Goal: Find specific page/section: Find specific page/section

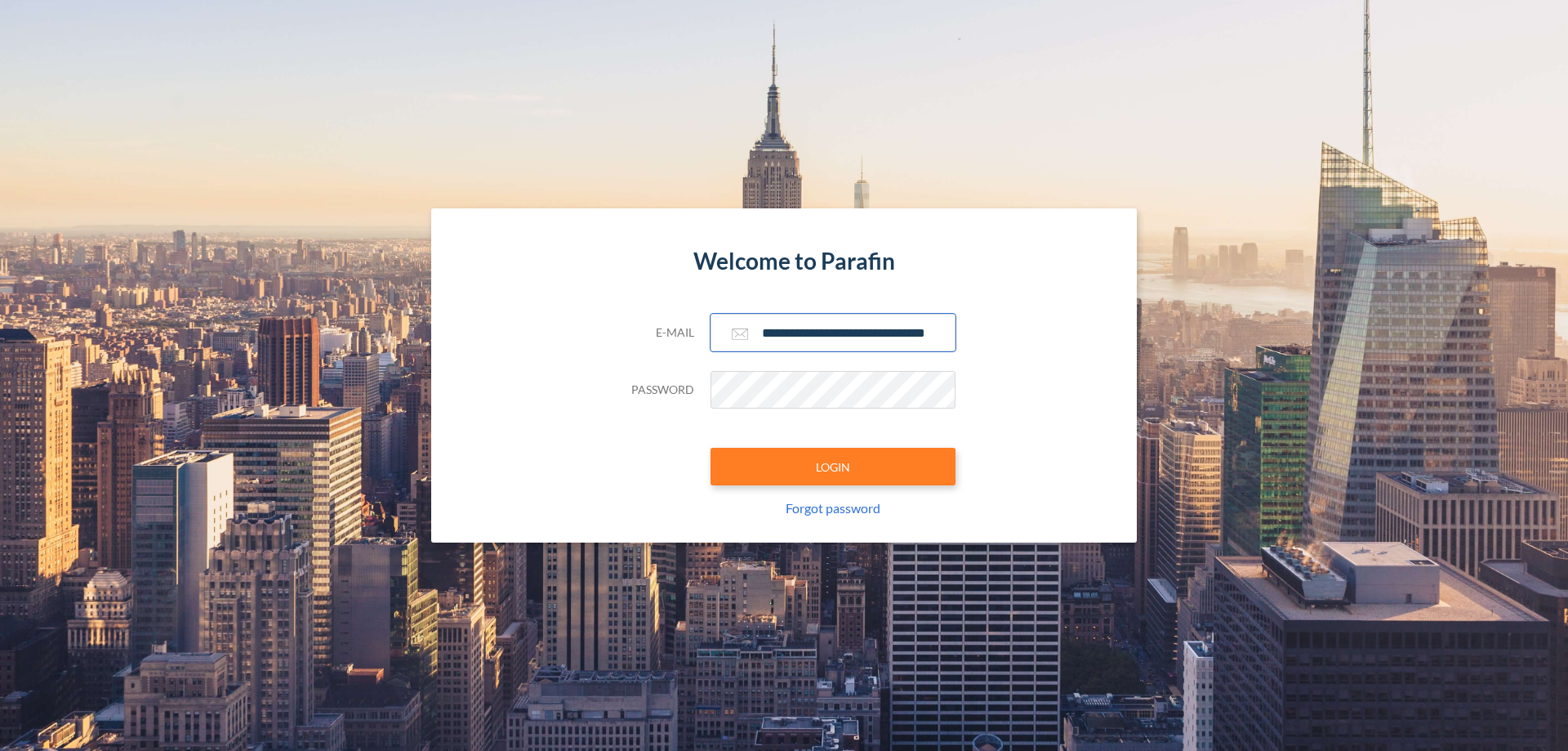
type input "**********"
click at [833, 467] on button "LOGIN" at bounding box center [833, 466] width 245 height 37
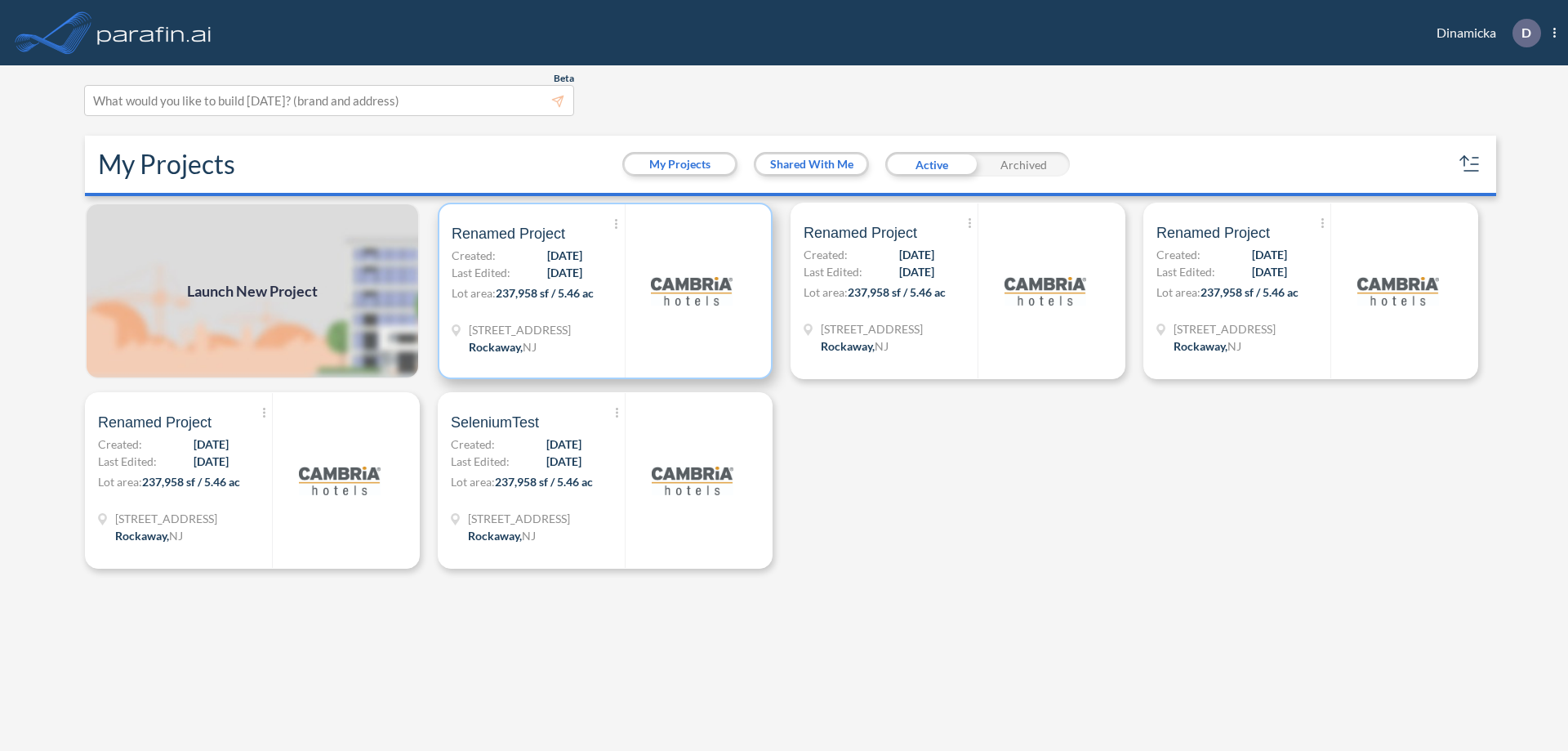
scroll to position [4, 0]
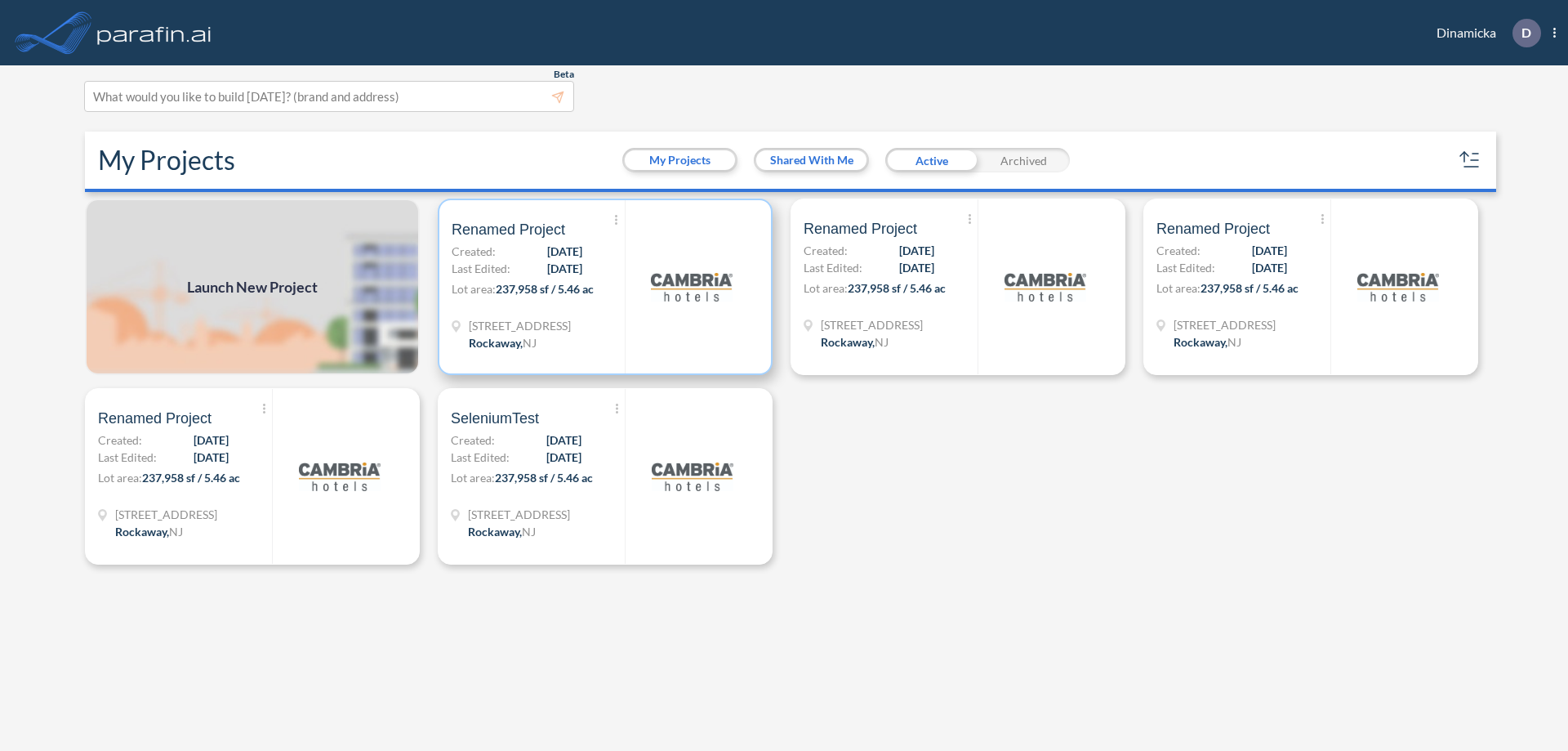
click at [605, 287] on p "Lot area: 237,958 sf / 5.46 ac" at bounding box center [538, 291] width 173 height 23
